Goal: Understand process/instructions: Learn about a topic

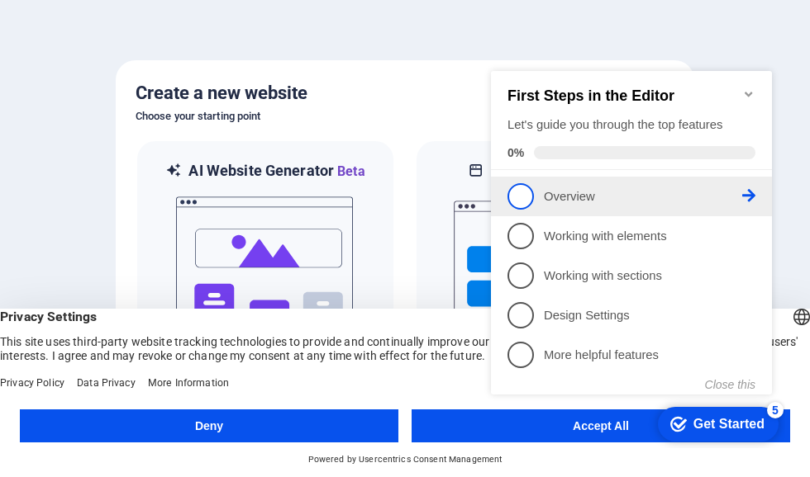
click at [595, 188] on p "Overview - incomplete" at bounding box center [643, 196] width 198 height 17
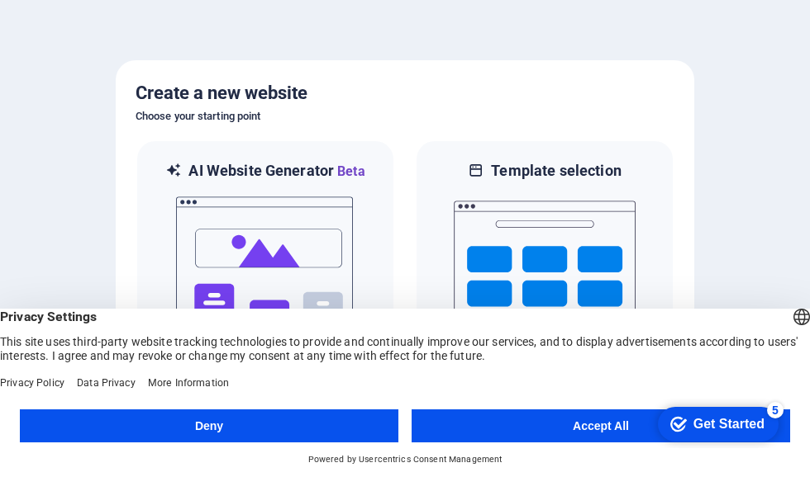
click at [587, 429] on button "Accept All" at bounding box center [600, 426] width 378 height 33
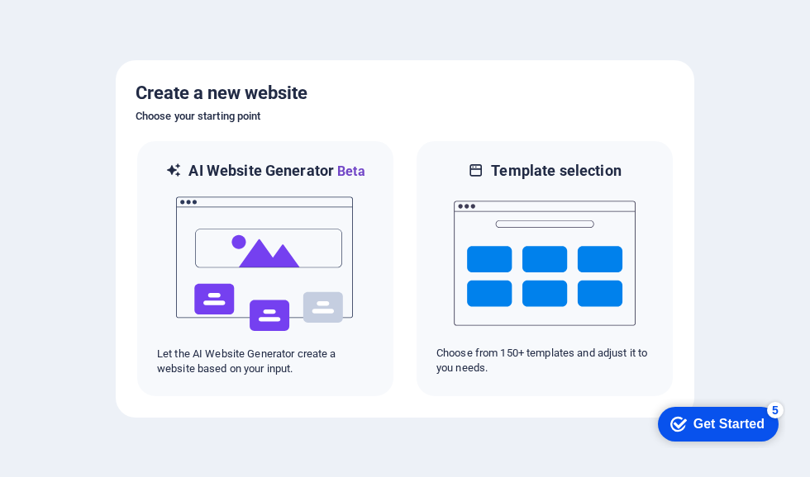
drag, startPoint x: 698, startPoint y: 427, endPoint x: 858, endPoint y: 674, distance: 294.4
click at [698, 427] on div "Get Started" at bounding box center [728, 424] width 71 height 15
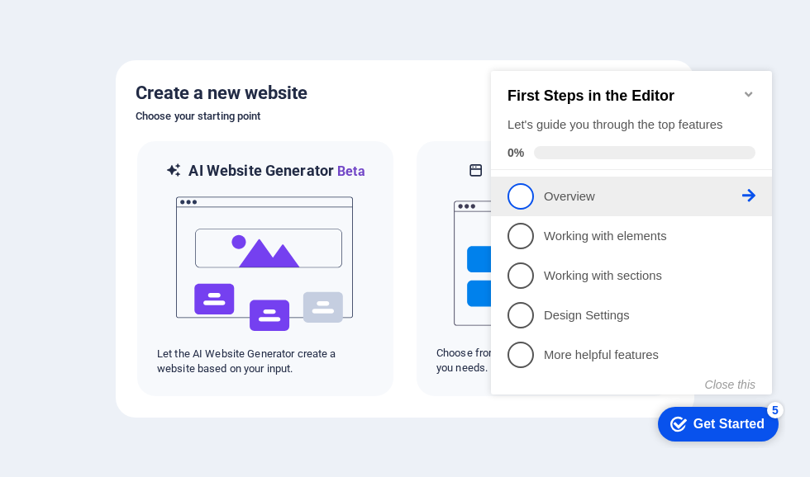
click at [542, 197] on link "1 Overview - incomplete" at bounding box center [631, 196] width 248 height 26
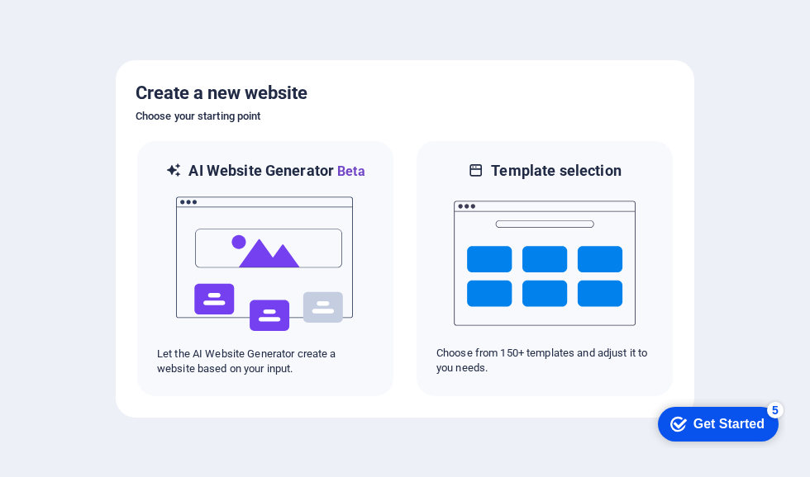
drag, startPoint x: 692, startPoint y: 419, endPoint x: 852, endPoint y: 757, distance: 373.9
click at [693, 419] on div "Get Started" at bounding box center [728, 424] width 71 height 15
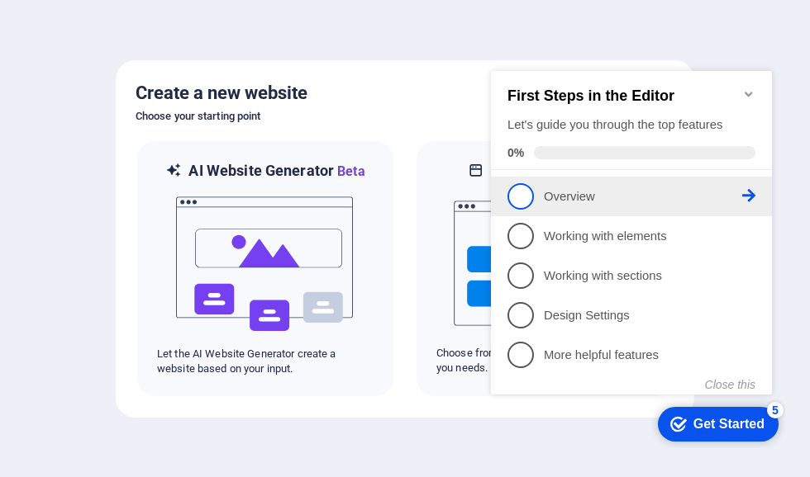
click at [519, 199] on span "1" at bounding box center [520, 196] width 26 height 26
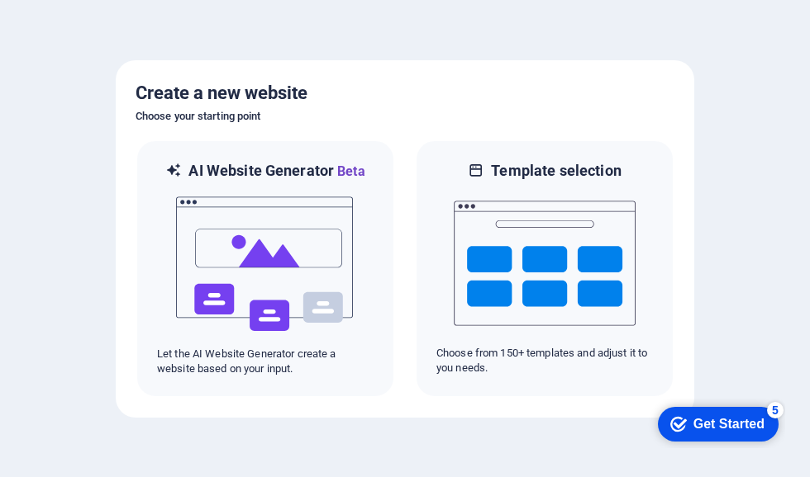
click at [678, 422] on icon "Get Started 5 items remaining, 0% complete" at bounding box center [678, 424] width 17 height 15
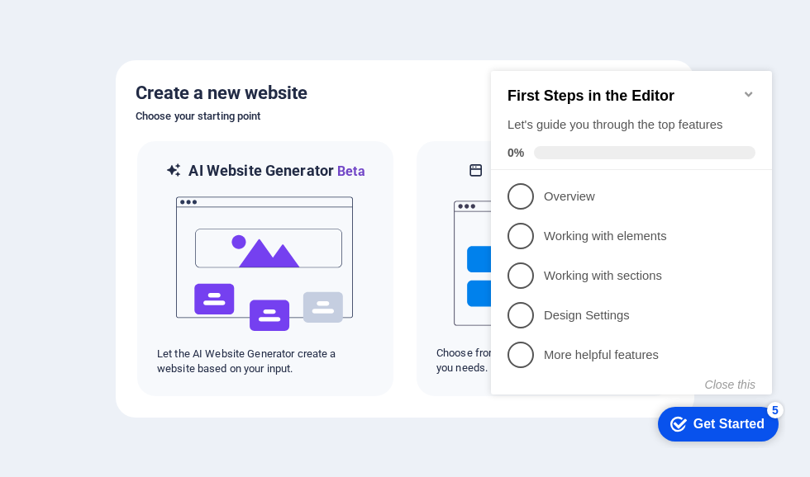
click at [527, 316] on span "4" at bounding box center [520, 315] width 26 height 26
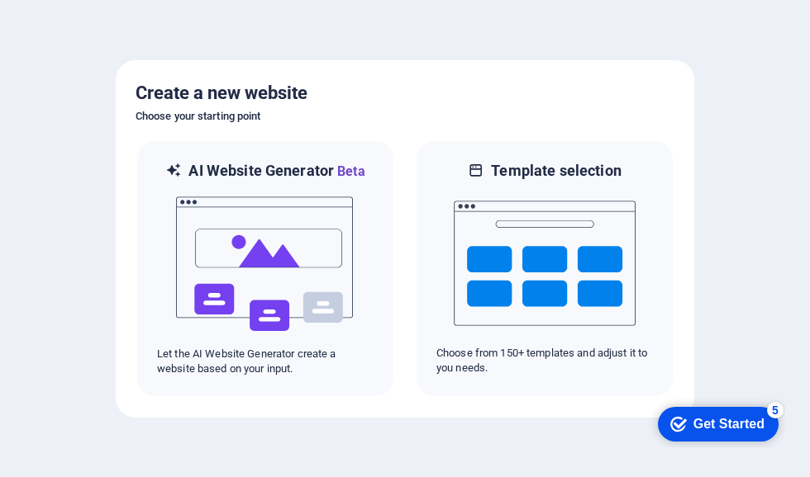
drag, startPoint x: 875, startPoint y: 785, endPoint x: 875, endPoint y: 768, distance: 16.5
click at [715, 430] on div "Get Started" at bounding box center [728, 424] width 71 height 15
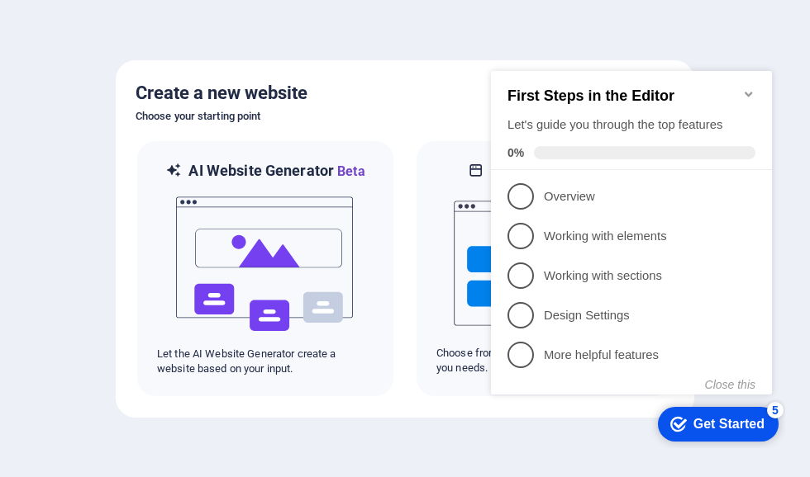
click at [529, 352] on span "5" at bounding box center [520, 355] width 26 height 26
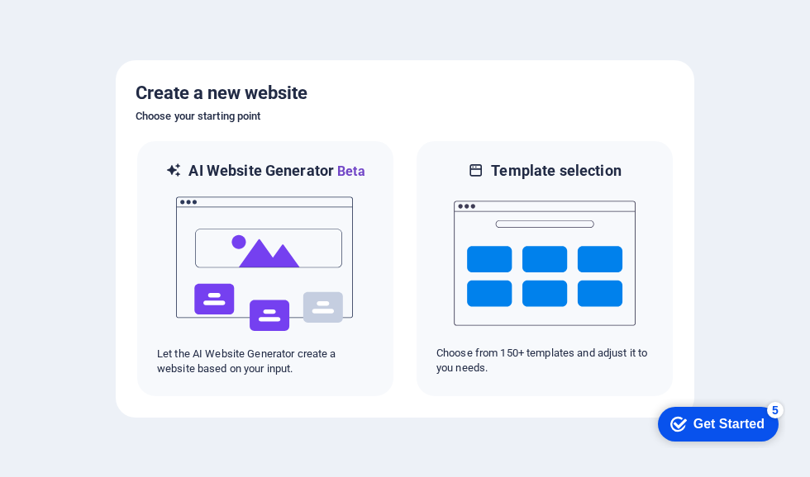
click at [685, 423] on div "checkmark Get Started 5" at bounding box center [717, 424] width 94 height 17
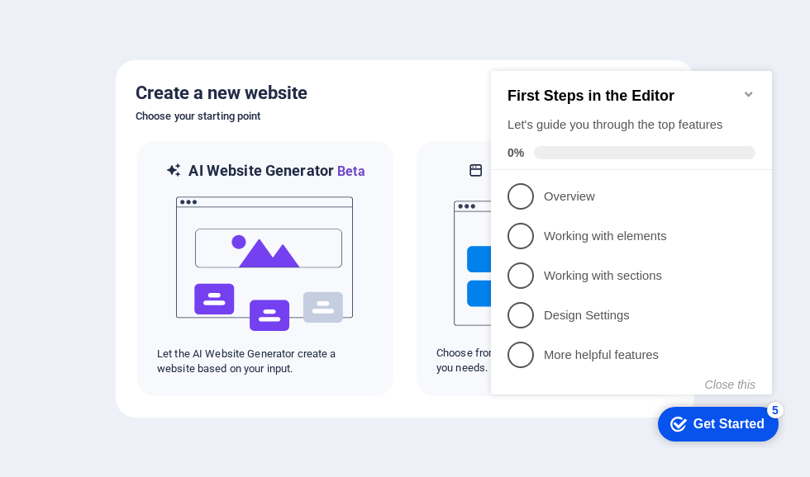
click at [750, 194] on icon at bounding box center [748, 195] width 13 height 13
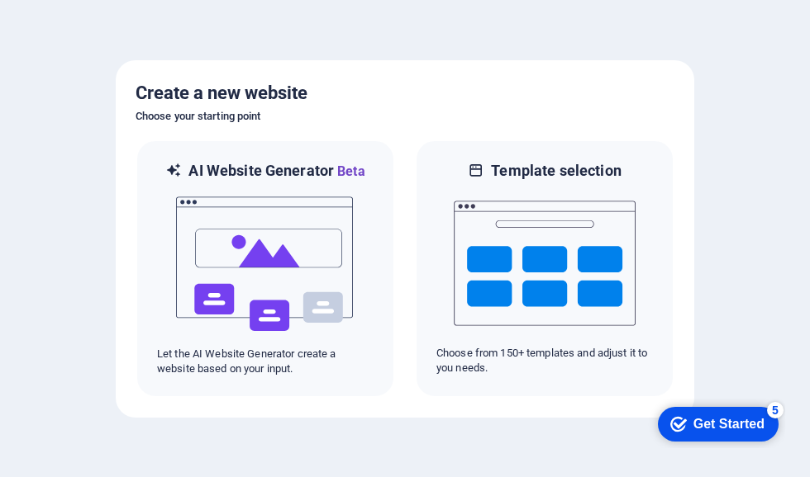
drag, startPoint x: 884, startPoint y: 777, endPoint x: 884, endPoint y: 670, distance: 107.4
click at [764, 432] on div "Get Started" at bounding box center [728, 424] width 71 height 15
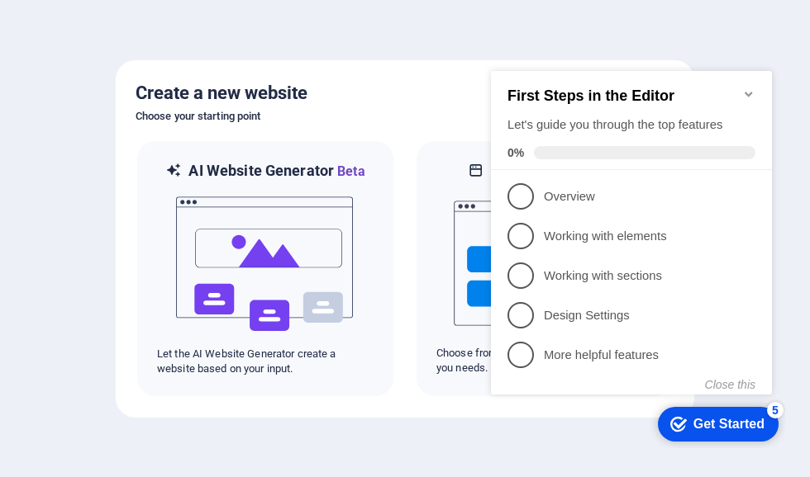
click at [672, 422] on icon "checkmark" at bounding box center [678, 424] width 17 height 17
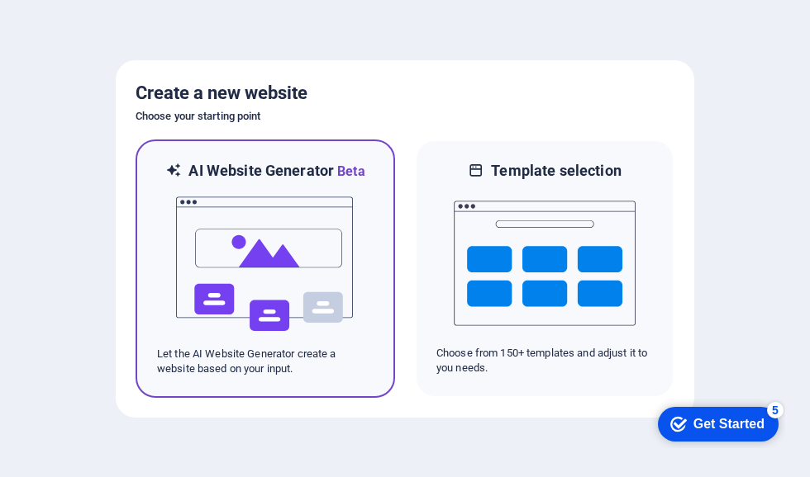
click at [226, 302] on img at bounding box center [265, 264] width 182 height 165
